Goal: Check status: Check status

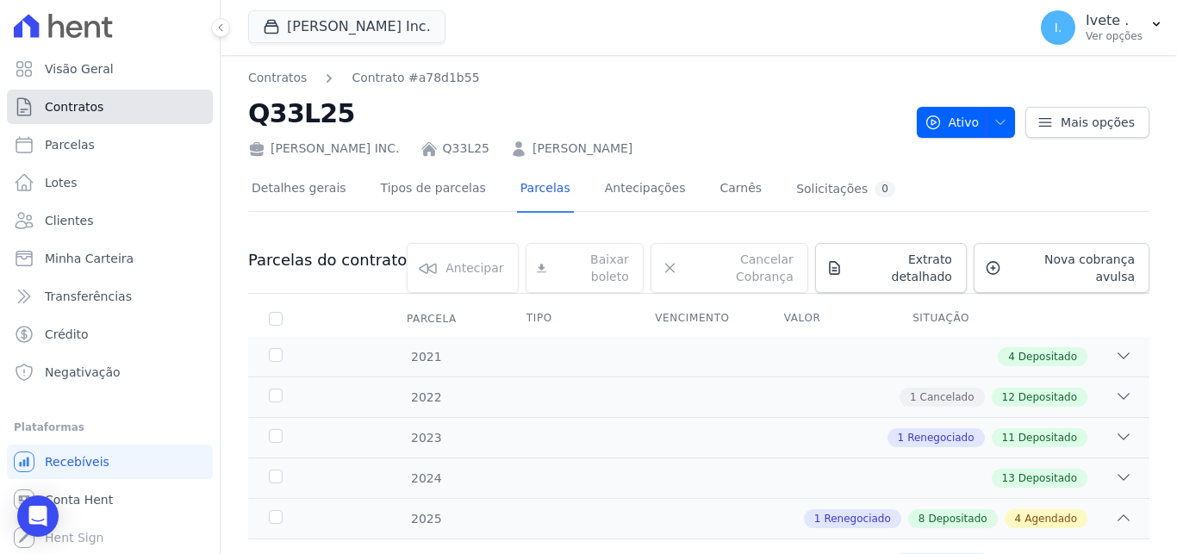
click at [54, 106] on span "Contratos" at bounding box center [74, 106] width 59 height 17
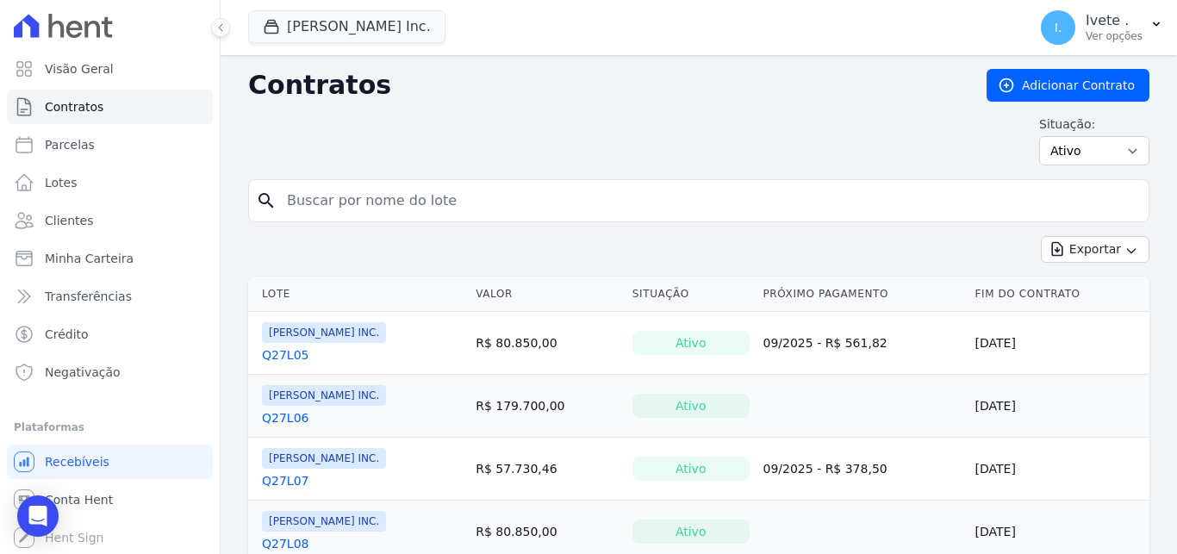
click at [308, 201] on input "search" at bounding box center [709, 201] width 865 height 34
type input "q33l04"
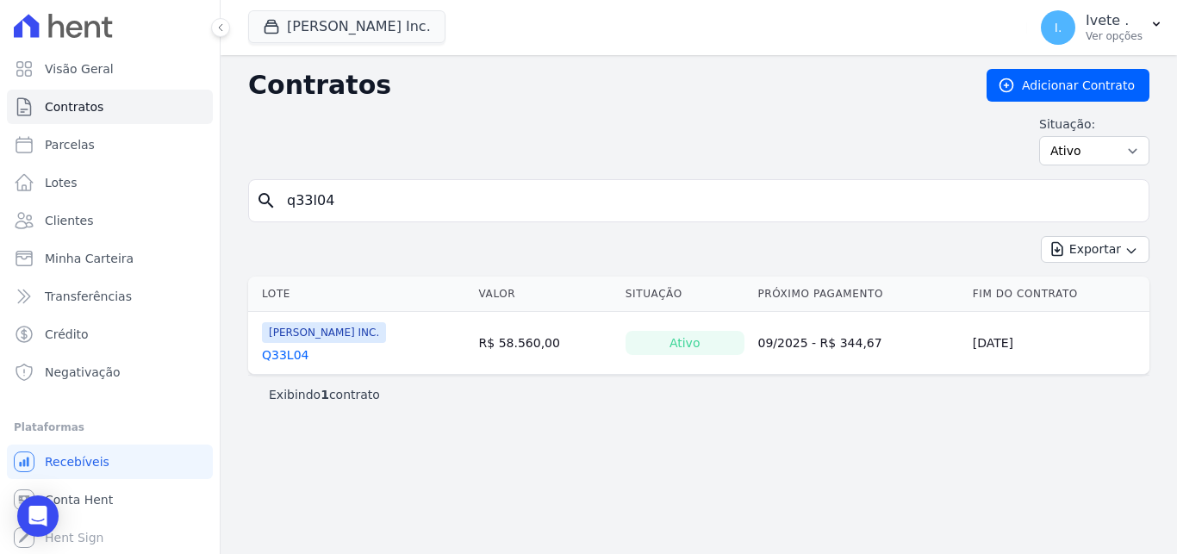
click at [295, 359] on link "Q33L04" at bounding box center [285, 354] width 47 height 17
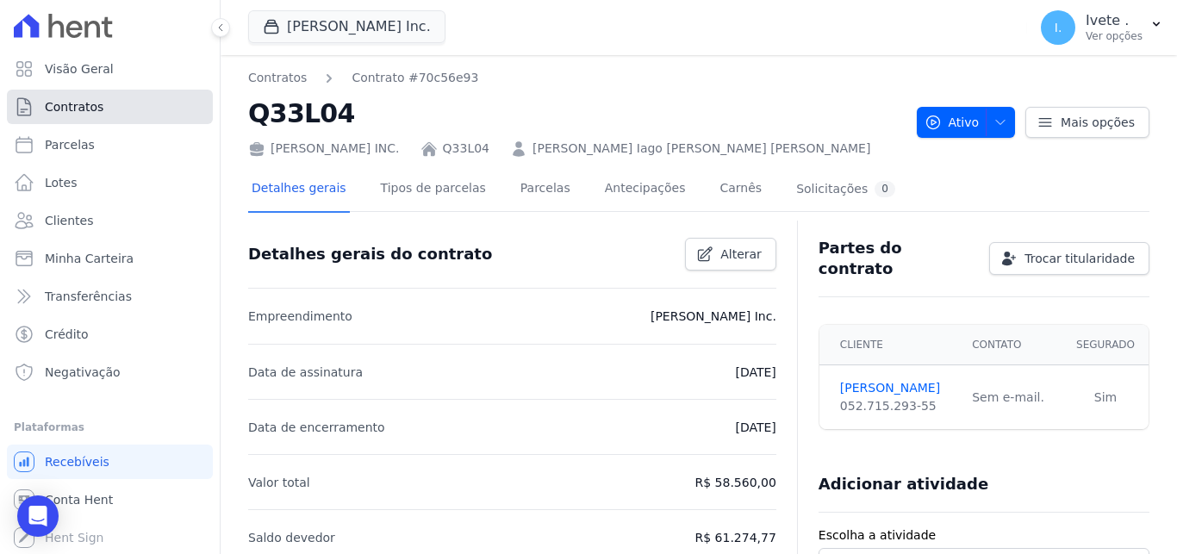
click at [107, 94] on link "Contratos" at bounding box center [110, 107] width 206 height 34
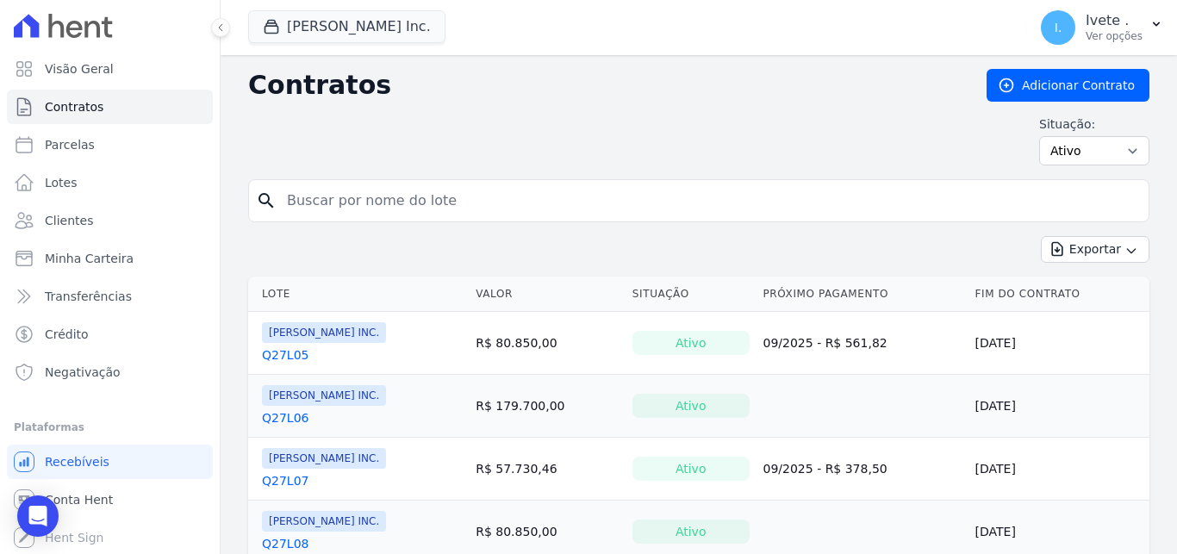
click at [479, 205] on input "search" at bounding box center [709, 201] width 865 height 34
type input "q32l04"
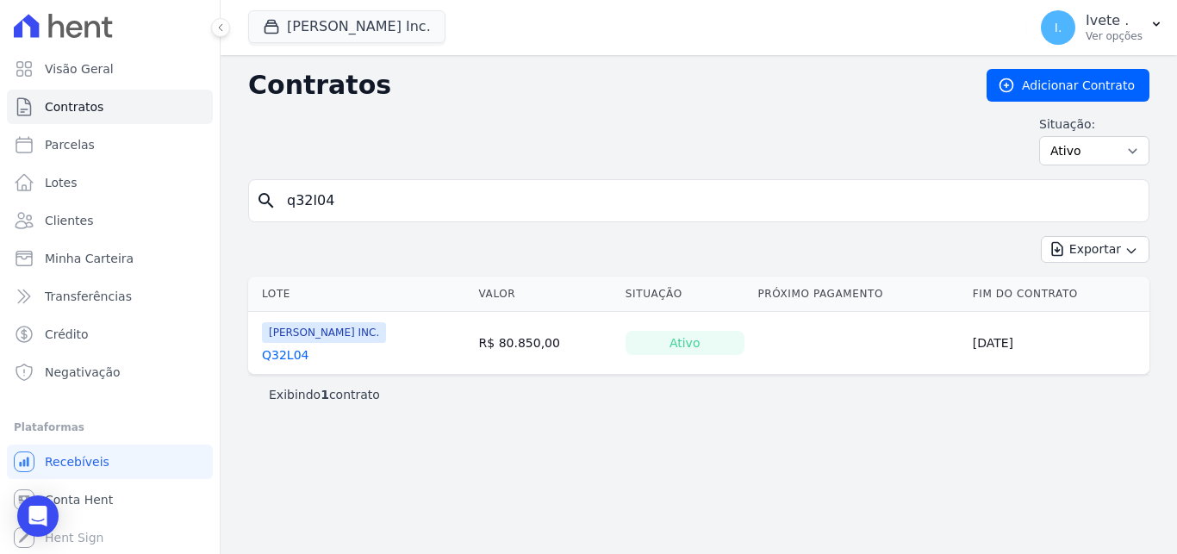
click at [267, 356] on link "Q32L04" at bounding box center [285, 354] width 47 height 17
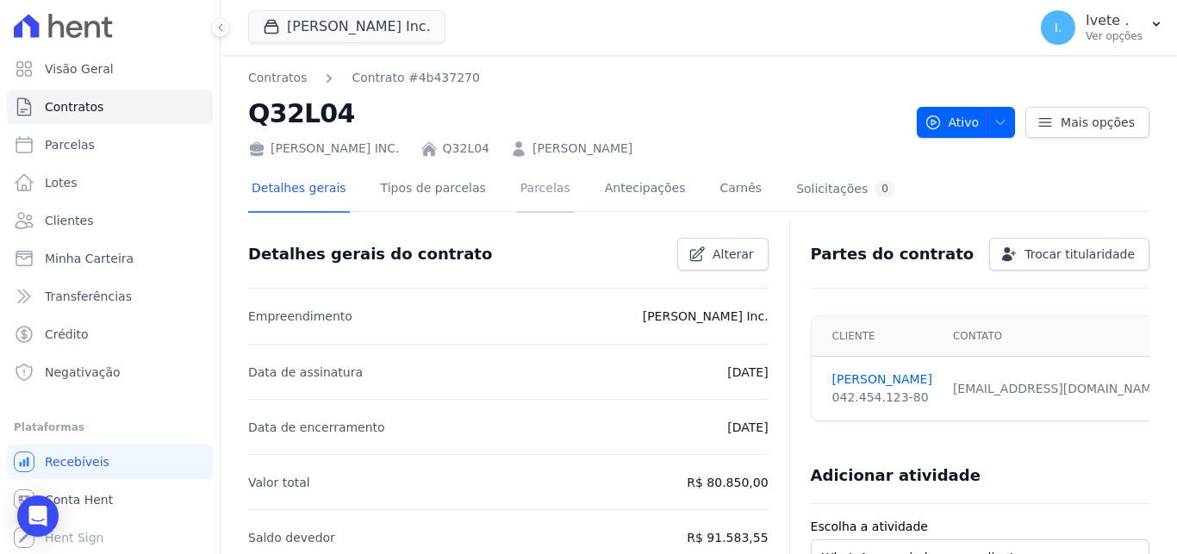
click at [517, 183] on link "Parcelas" at bounding box center [545, 190] width 57 height 46
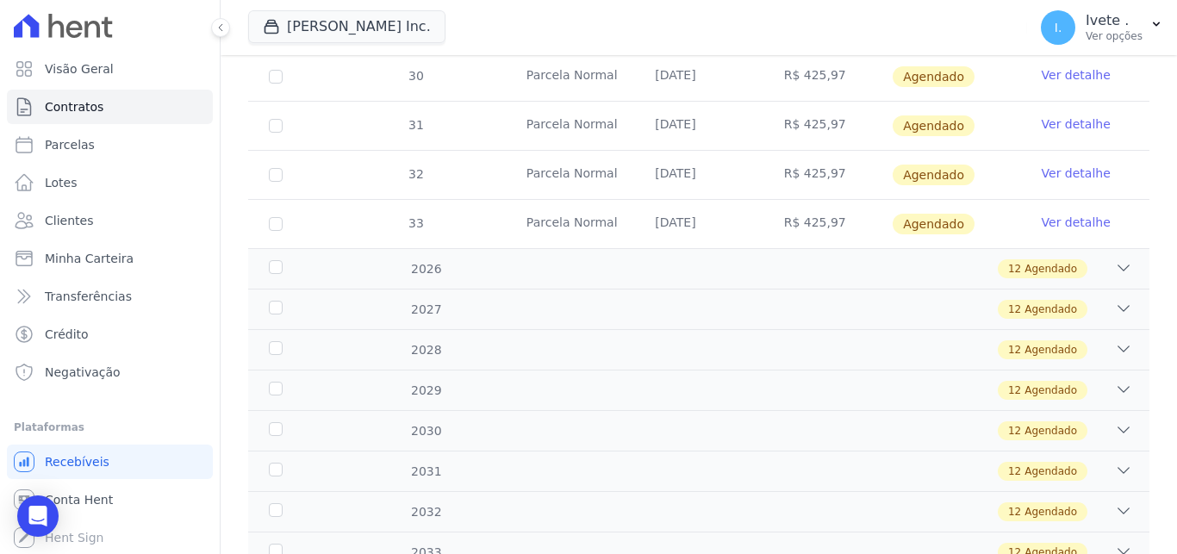
scroll to position [862, 0]
click at [1115, 259] on icon at bounding box center [1123, 267] width 17 height 17
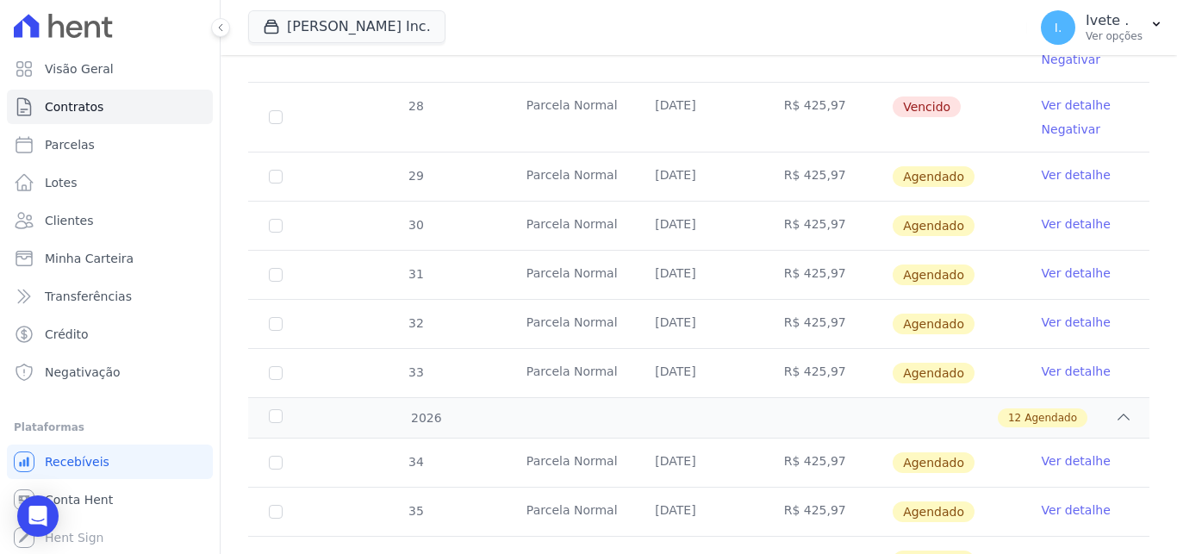
scroll to position [766, 0]
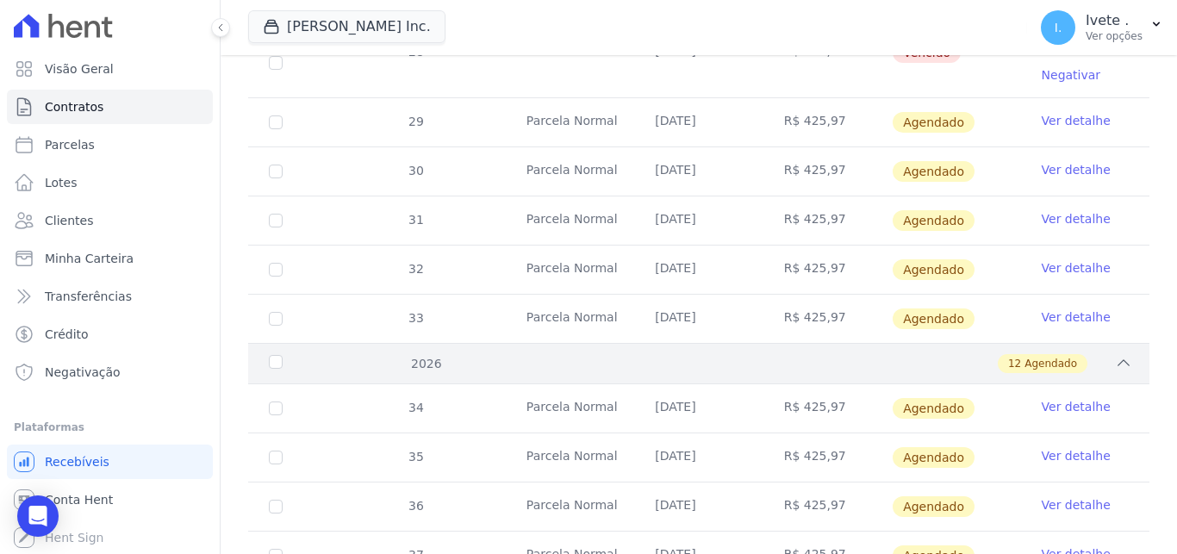
click at [1119, 360] on icon at bounding box center [1124, 362] width 11 height 5
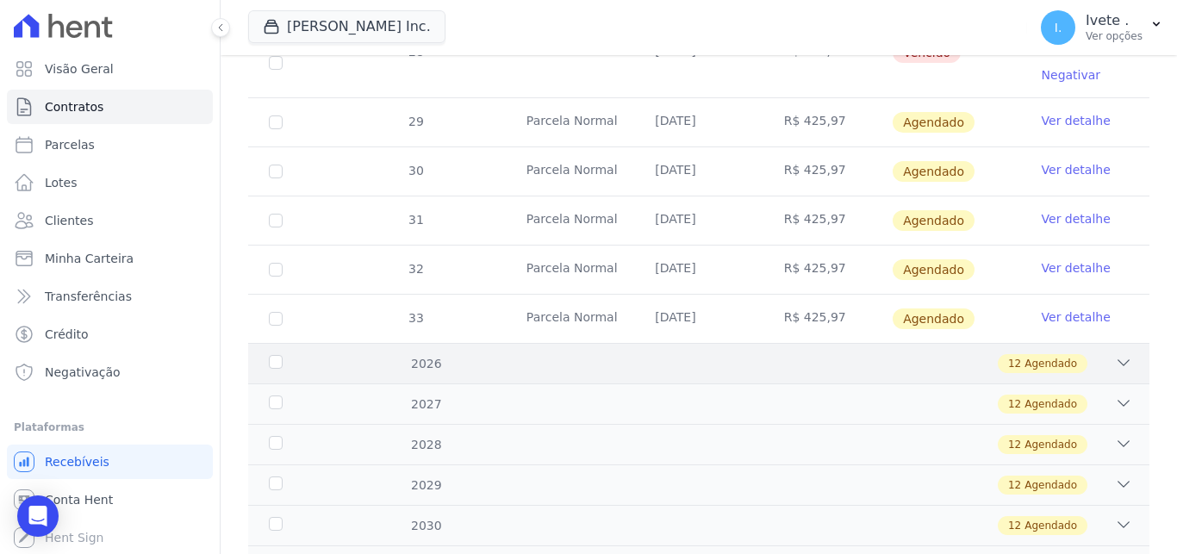
click at [1115, 354] on icon at bounding box center [1123, 362] width 17 height 17
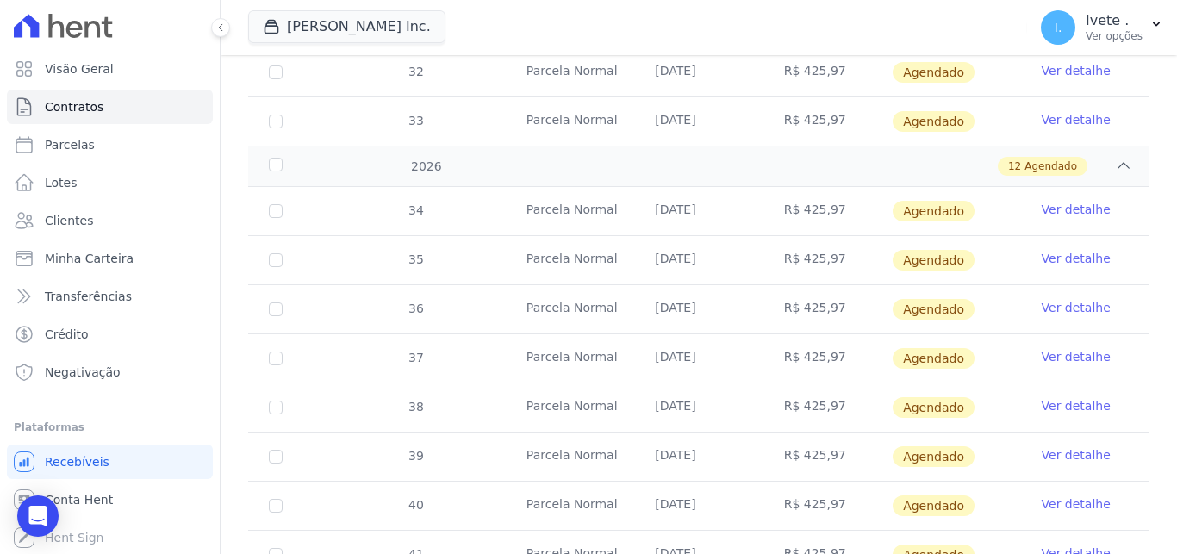
scroll to position [983, 0]
